Goal: Information Seeking & Learning: Learn about a topic

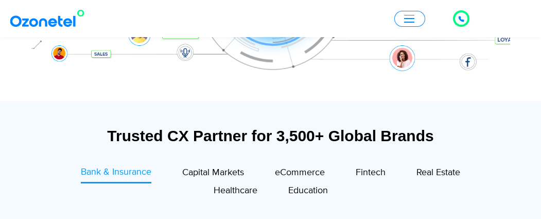
scroll to position [360, 0]
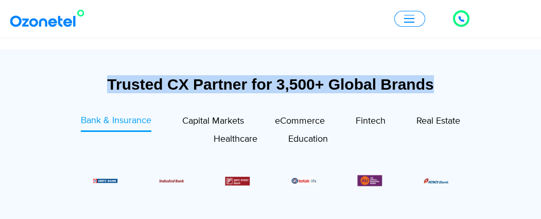
drag, startPoint x: 98, startPoint y: 82, endPoint x: 467, endPoint y: 88, distance: 369.2
click at [467, 88] on div "Trusted CX Partner for 3,500+ Global Brands" at bounding box center [271, 84] width 469 height 18
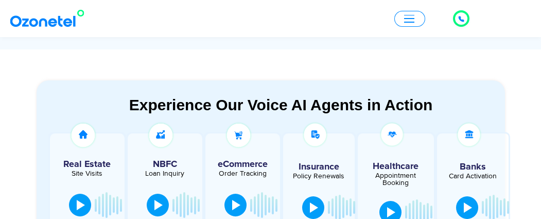
scroll to position [0, 0]
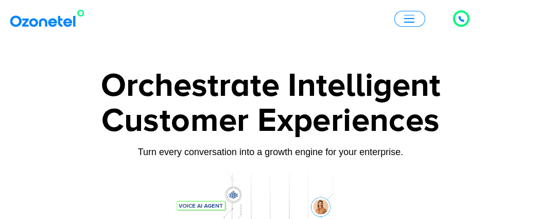
click at [412, 16] on span "button" at bounding box center [409, 19] width 10 height 8
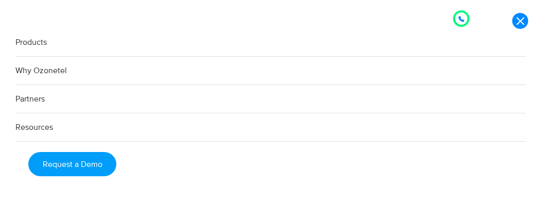
click at [62, 43] on link "Products" at bounding box center [270, 42] width 510 height 28
click at [43, 44] on link "Products" at bounding box center [270, 42] width 510 height 28
click at [515, 16] on link at bounding box center [520, 21] width 16 height 16
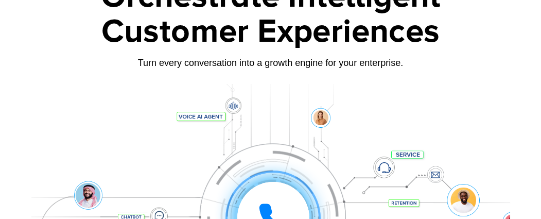
scroll to position [0, 0]
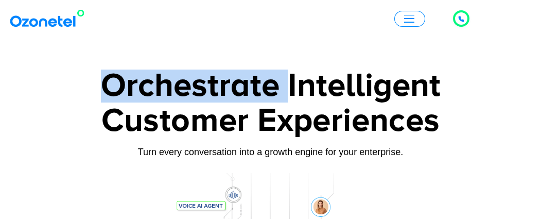
drag, startPoint x: 108, startPoint y: 90, endPoint x: 284, endPoint y: 89, distance: 176.6
click at [284, 89] on div "Orchestrate Intelligent" at bounding box center [270, 86] width 479 height 33
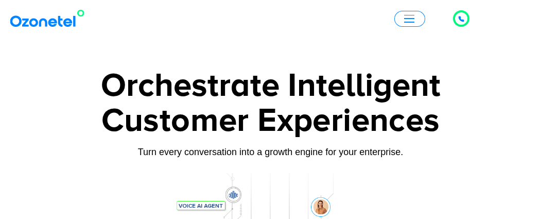
click at [263, 99] on div "Customer Experiences" at bounding box center [270, 120] width 479 height 49
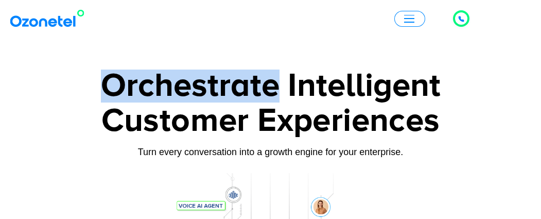
drag, startPoint x: 106, startPoint y: 86, endPoint x: 276, endPoint y: 82, distance: 170.5
click at [276, 82] on div "Orchestrate Intelligent" at bounding box center [270, 86] width 479 height 33
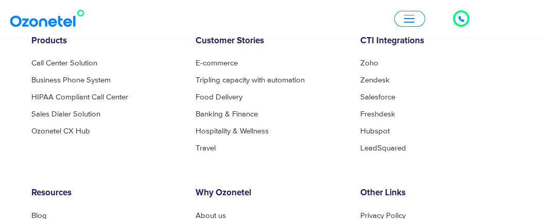
scroll to position [5612, 0]
